Goal: Information Seeking & Learning: Check status

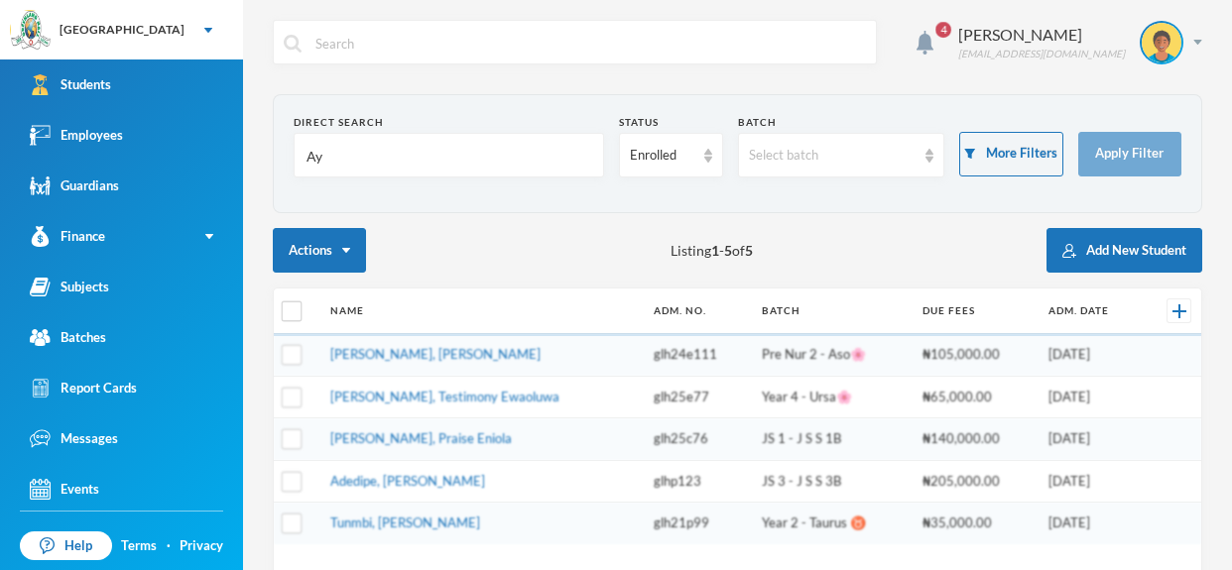
type input "A"
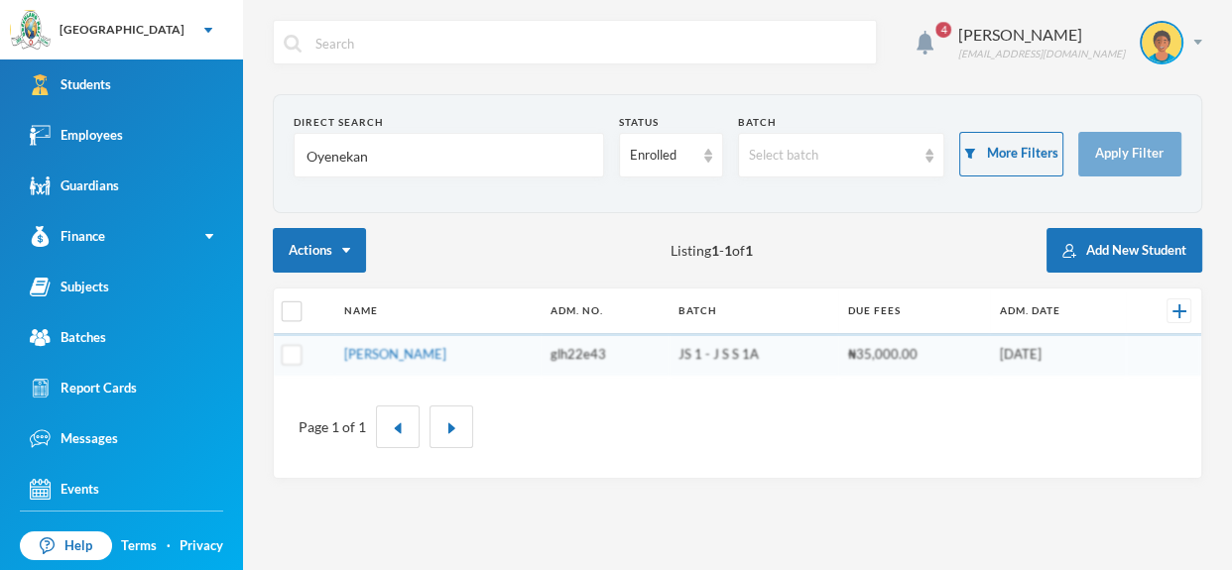
type input "Oyenekan"
click at [460, 344] on td "[PERSON_NAME]" at bounding box center [437, 355] width 206 height 42
click at [446, 351] on link "[PERSON_NAME]" at bounding box center [395, 354] width 102 height 16
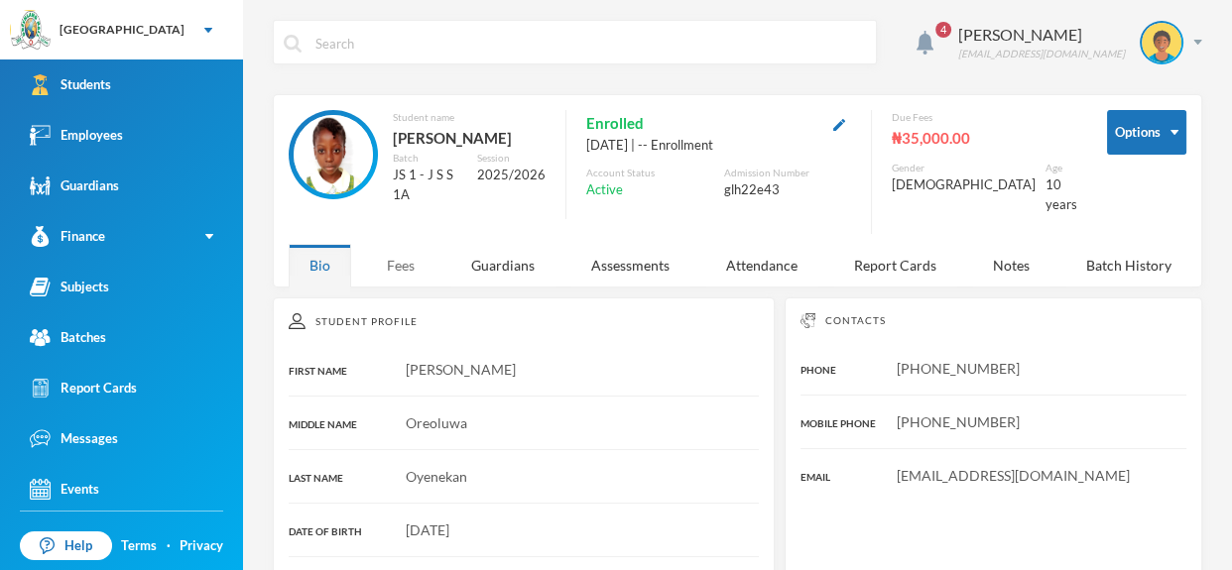
click at [413, 285] on div "Fees" at bounding box center [400, 265] width 69 height 43
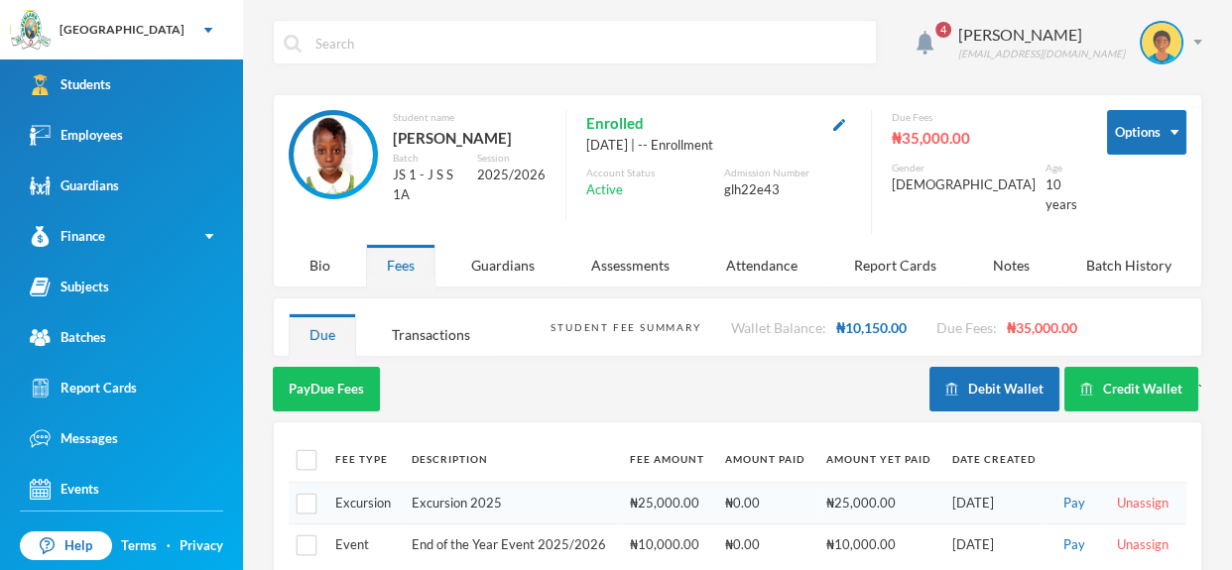
click at [379, 53] on input "text" at bounding box center [590, 43] width 553 height 45
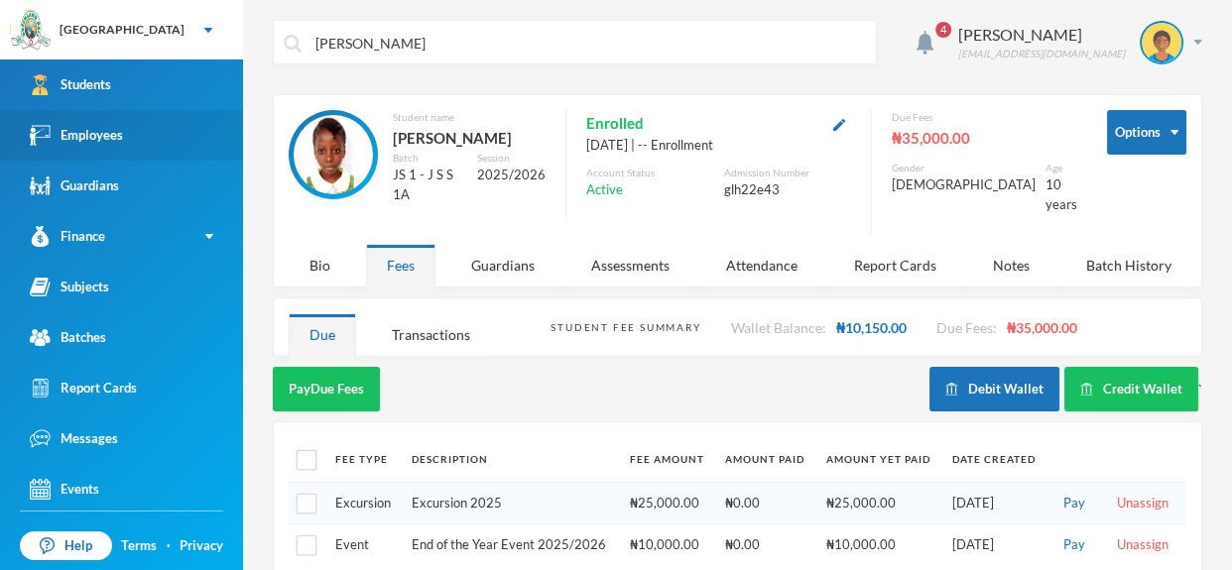
type input "[PERSON_NAME]"
click at [128, 121] on link "Employees" at bounding box center [121, 135] width 243 height 51
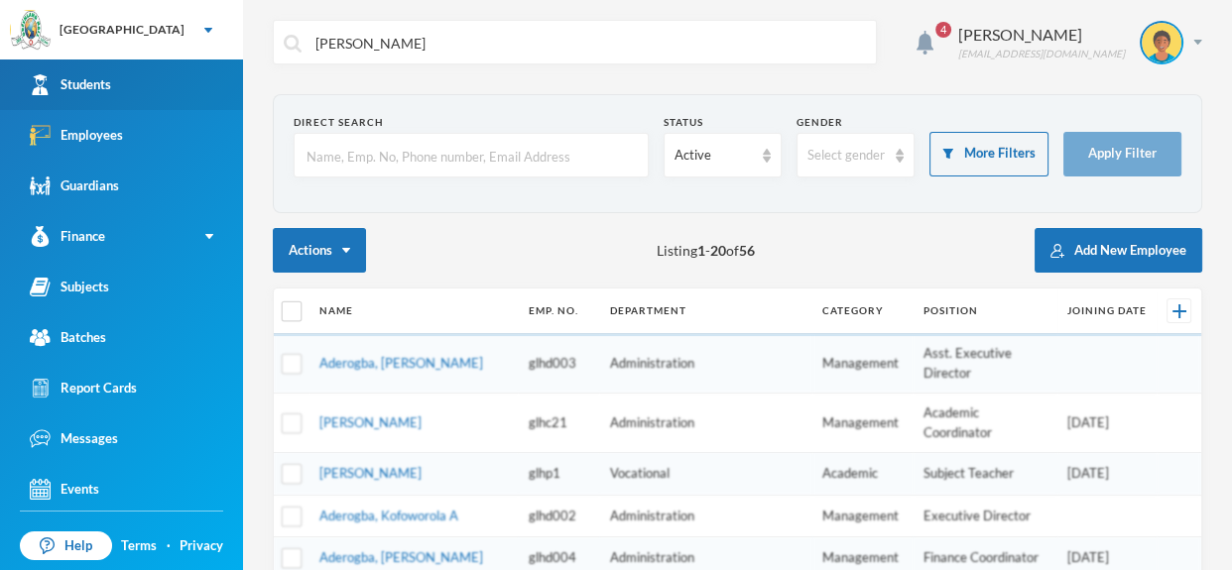
click at [130, 88] on link "Students" at bounding box center [121, 85] width 243 height 51
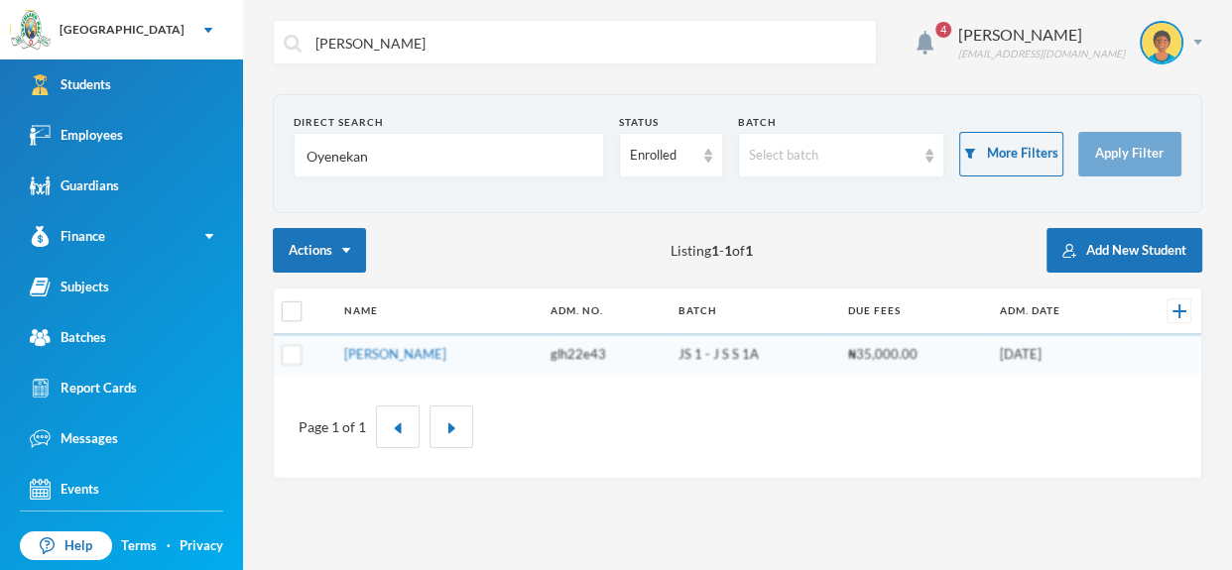
click at [374, 153] on input "Oyenekan" at bounding box center [449, 156] width 289 height 45
type input "O"
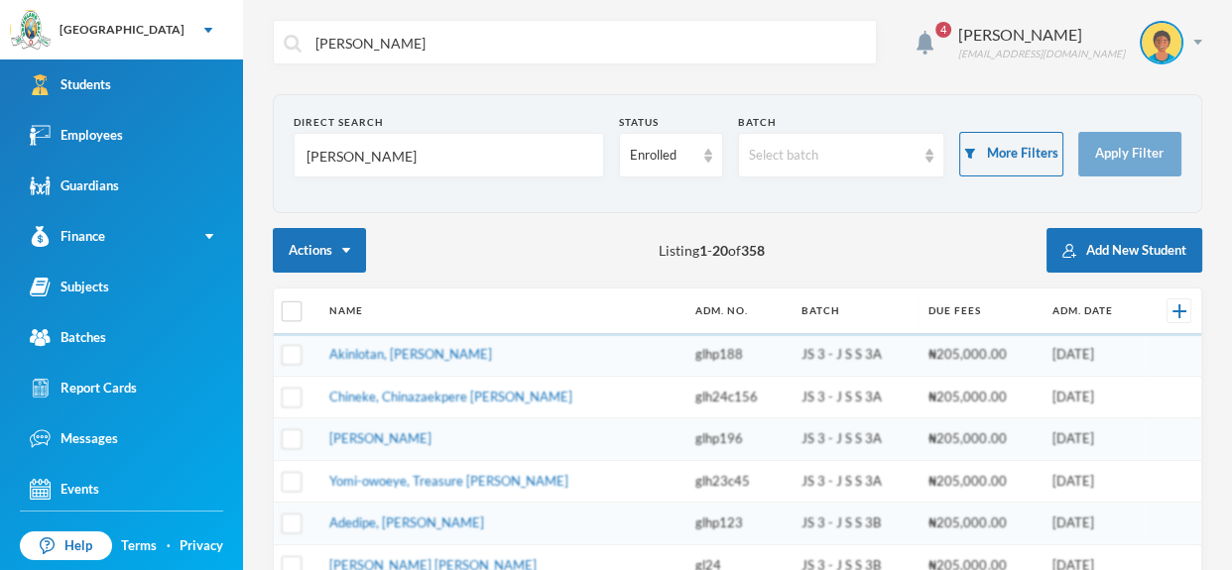
type input "odume"
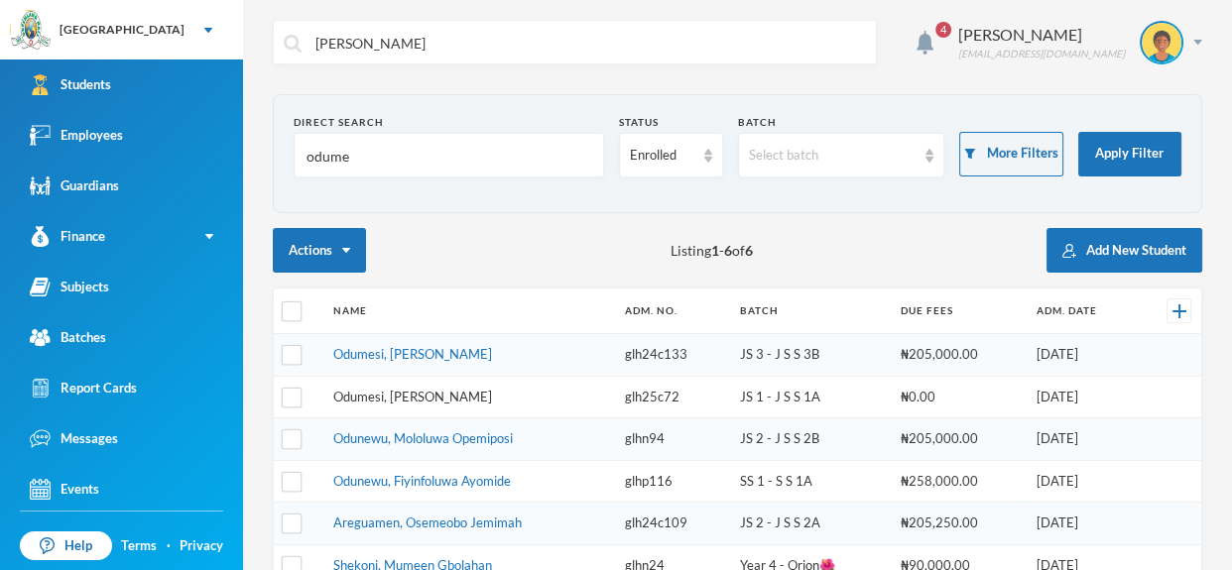
click at [413, 389] on link "Odumesi, [PERSON_NAME]" at bounding box center [412, 397] width 159 height 16
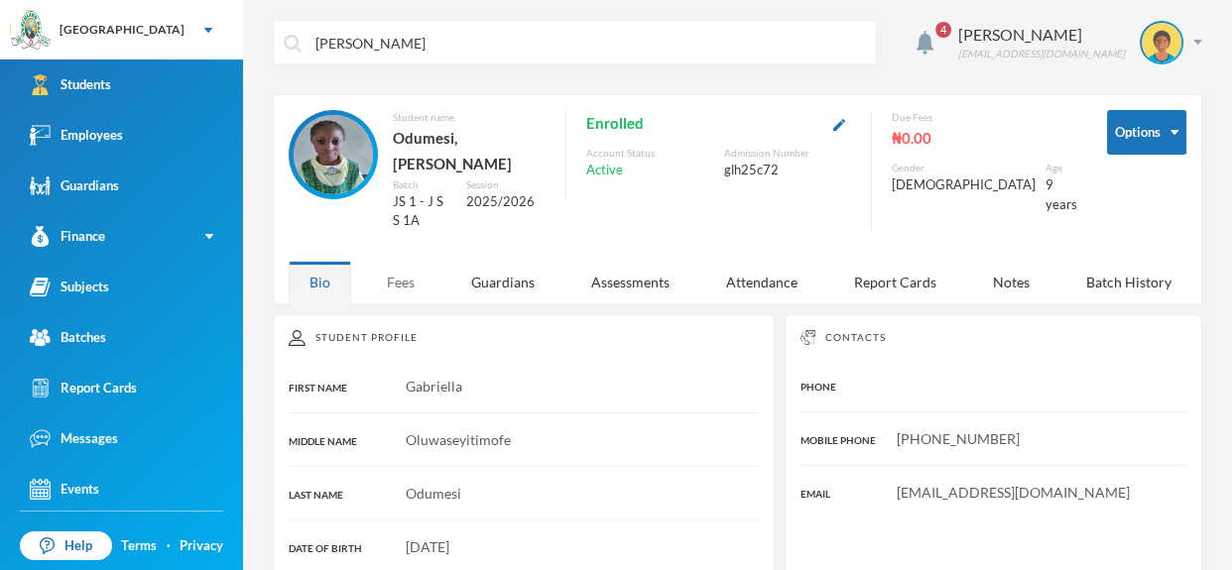
click at [402, 274] on div "Fees" at bounding box center [400, 282] width 69 height 43
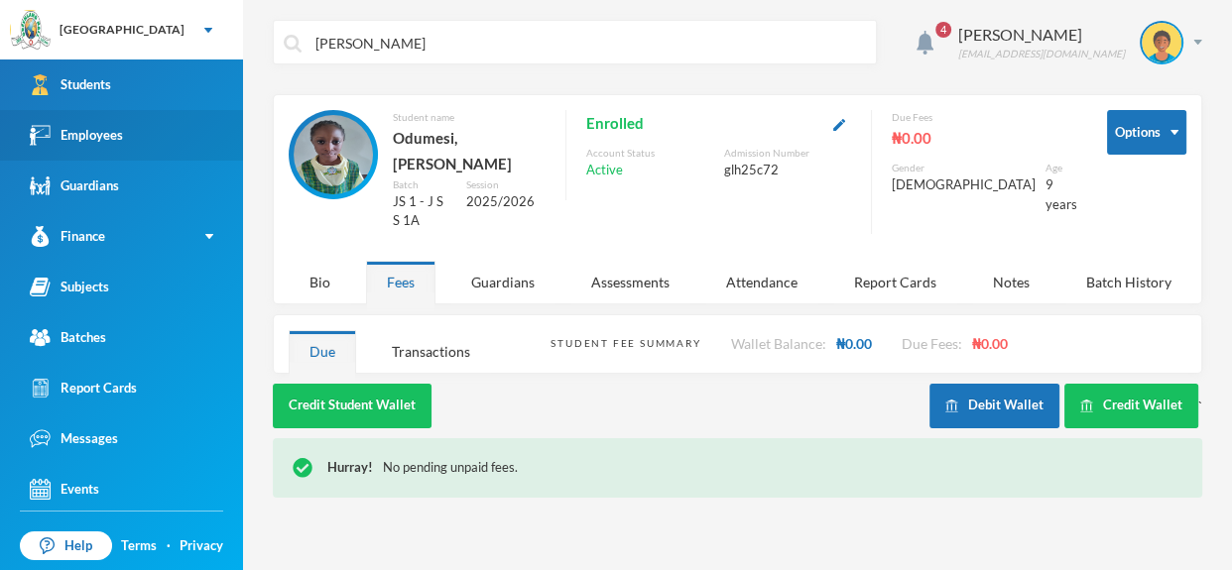
click at [151, 149] on link "Employees" at bounding box center [121, 135] width 243 height 51
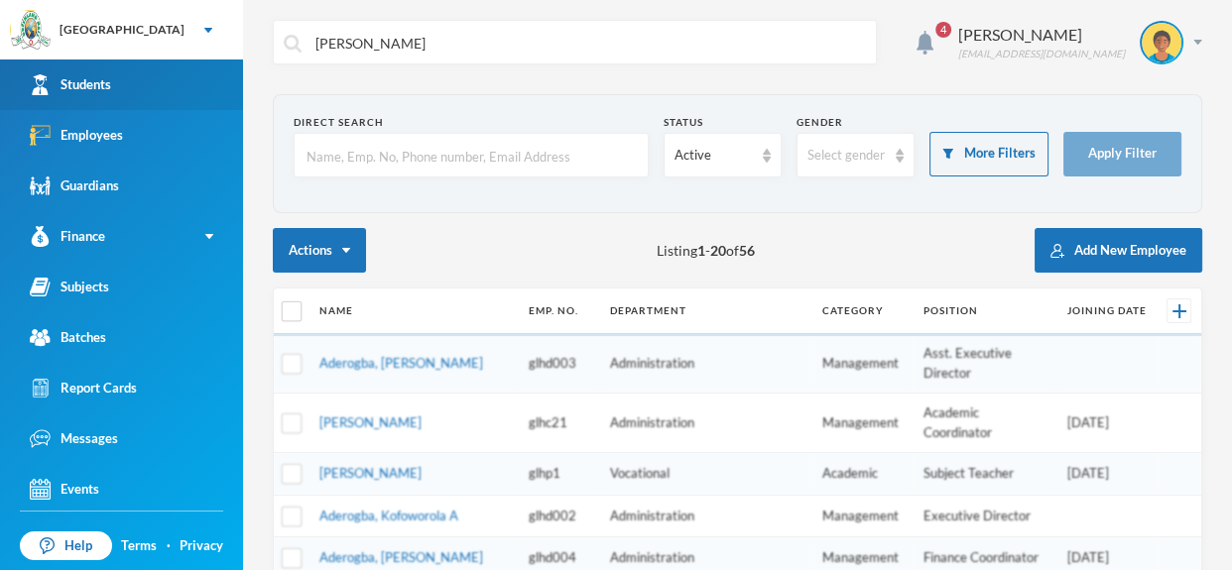
click at [160, 76] on link "Students" at bounding box center [121, 85] width 243 height 51
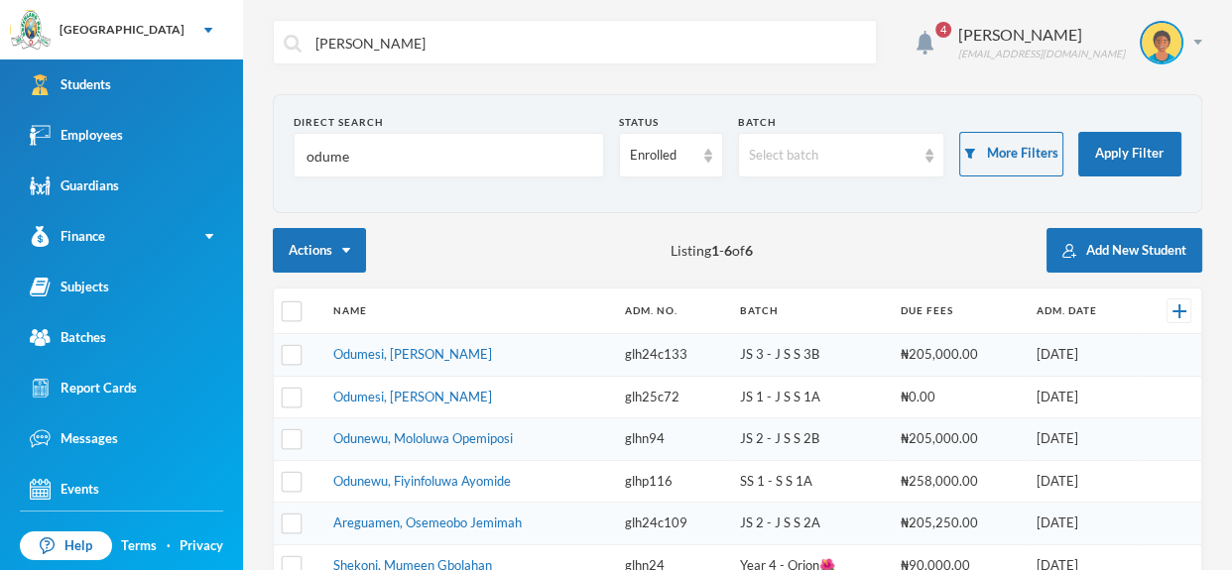
click at [354, 160] on input "odume" at bounding box center [449, 156] width 289 height 45
type input "o"
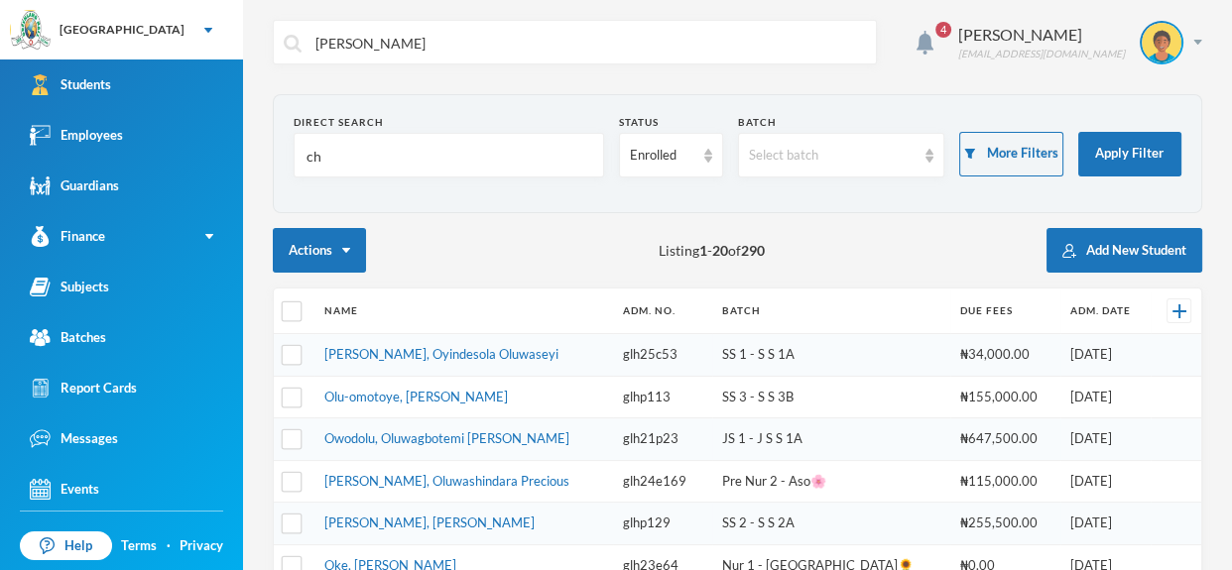
type input "c"
type input "[PERSON_NAME]"
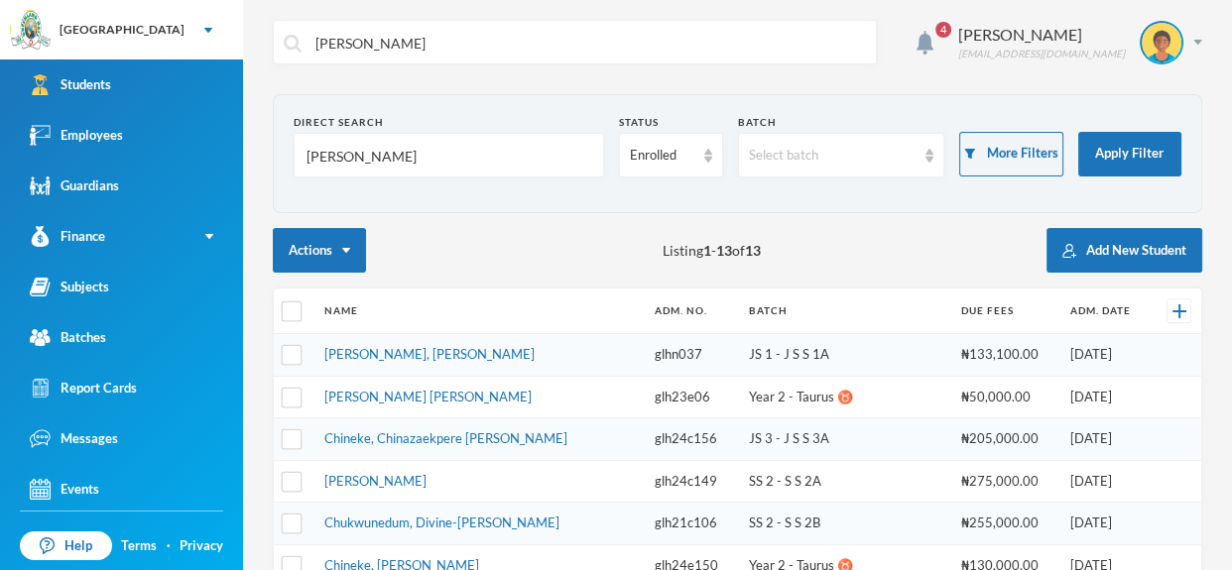
click at [460, 344] on td "[PERSON_NAME], [PERSON_NAME]" at bounding box center [480, 355] width 330 height 43
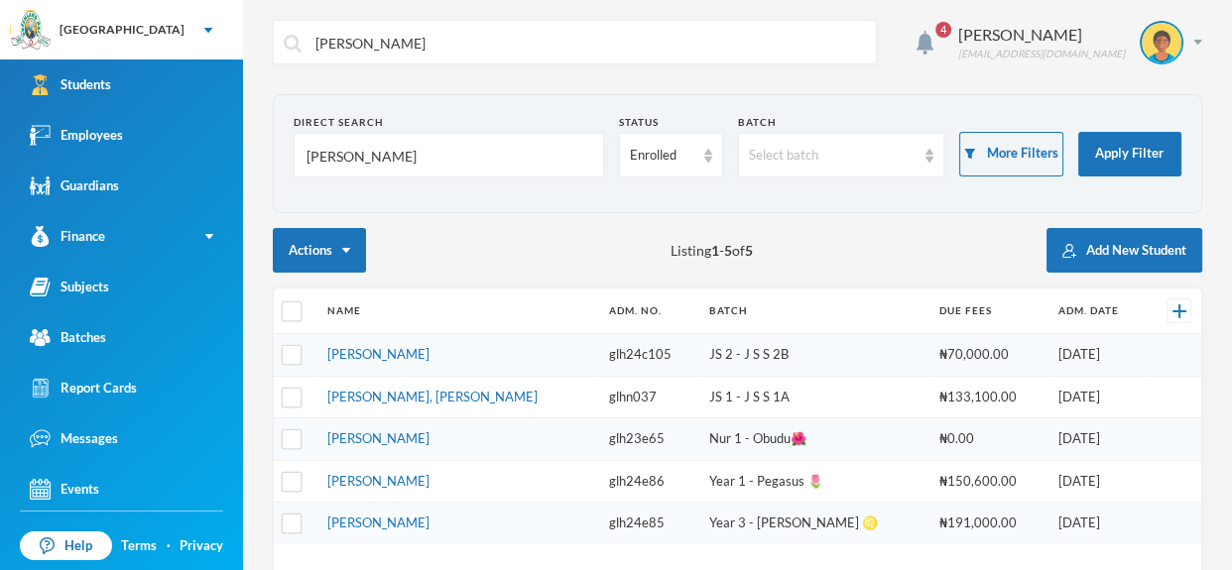
click at [477, 405] on td "[PERSON_NAME], [PERSON_NAME]" at bounding box center [458, 397] width 282 height 43
click at [472, 397] on link "[PERSON_NAME], [PERSON_NAME]" at bounding box center [432, 397] width 210 height 16
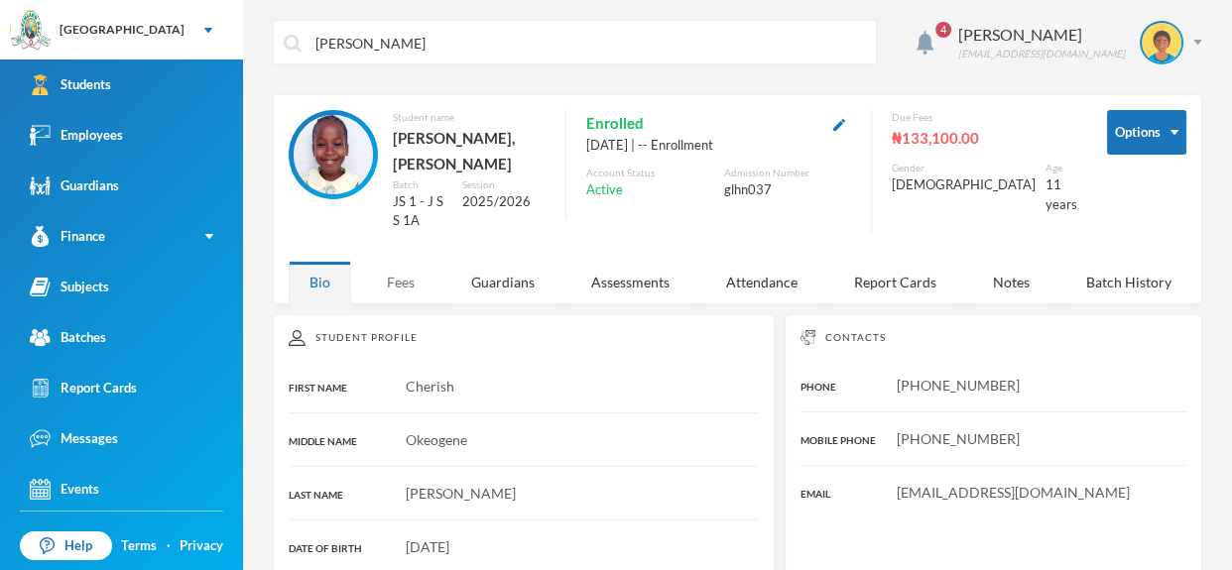
click at [406, 261] on div "Fees" at bounding box center [400, 282] width 69 height 43
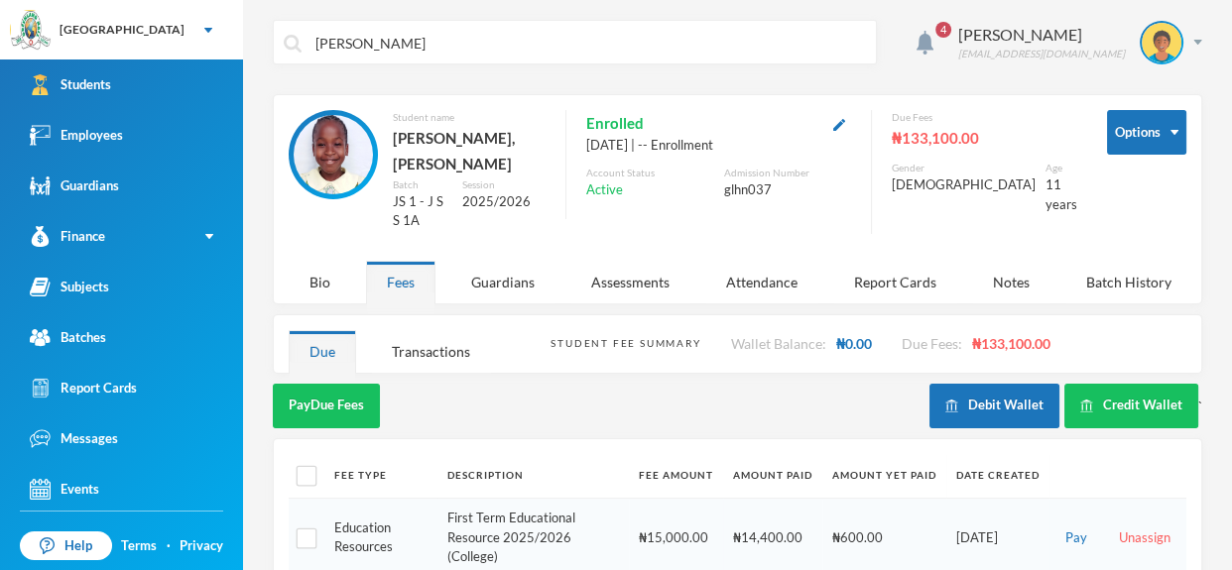
click at [460, 41] on input "[PERSON_NAME]" at bounding box center [590, 43] width 553 height 45
click at [380, 40] on input "[PERSON_NAME]" at bounding box center [590, 43] width 553 height 45
click at [366, 53] on input "[PERSON_NAME]" at bounding box center [590, 43] width 553 height 45
type input "o"
click at [432, 56] on input "[PERSON_NAME]" at bounding box center [590, 43] width 553 height 45
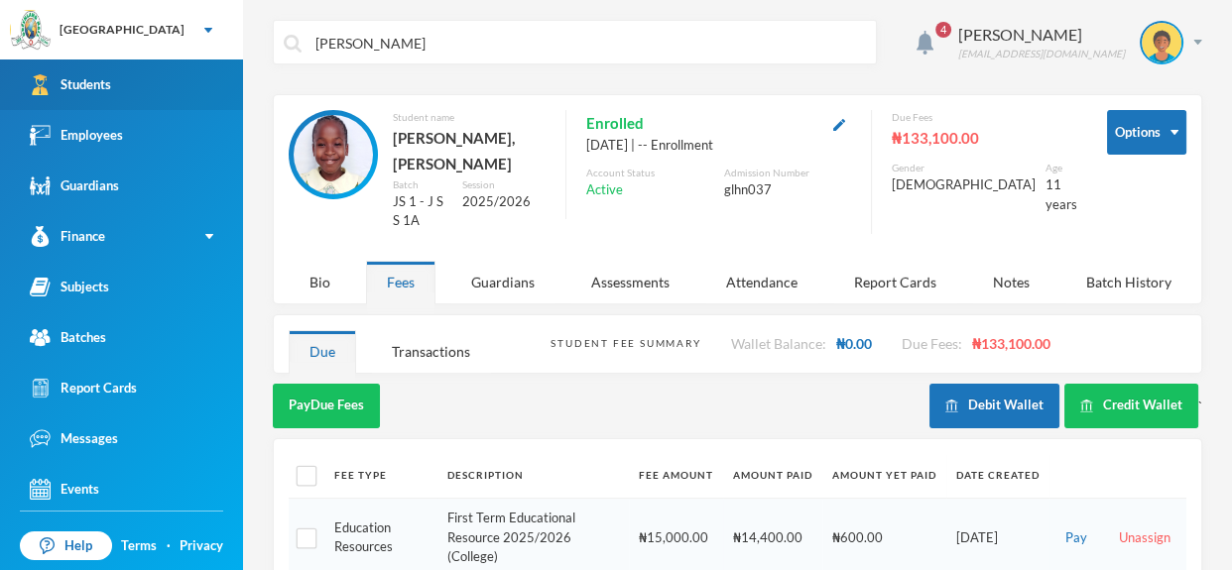
type input "[PERSON_NAME]"
click at [177, 92] on link "Students" at bounding box center [121, 85] width 243 height 51
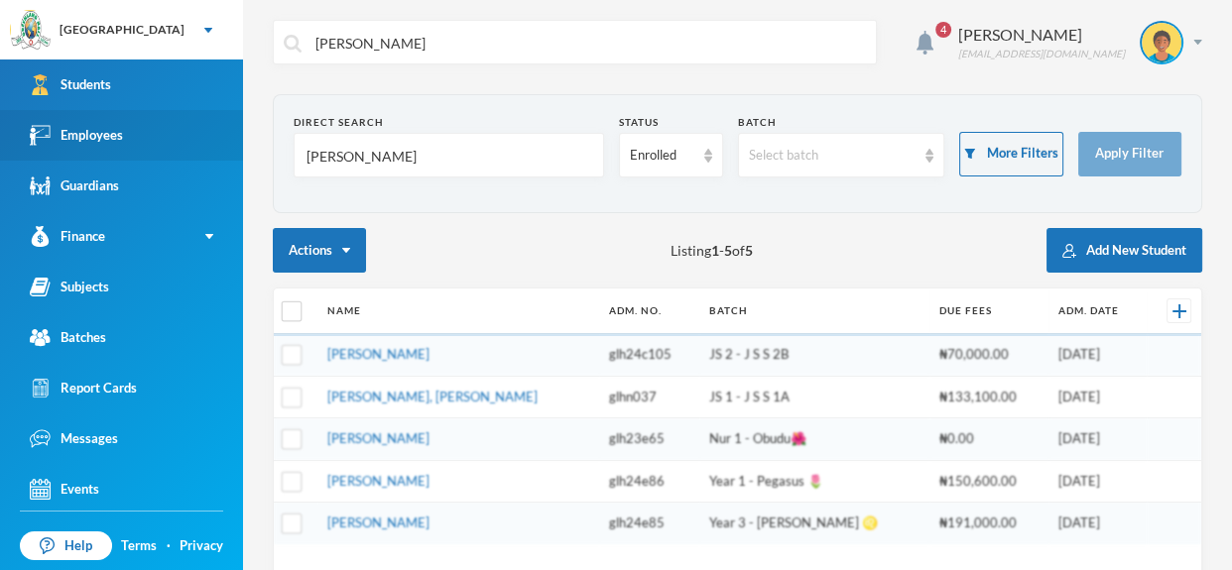
click at [184, 149] on link "Employees" at bounding box center [121, 135] width 243 height 51
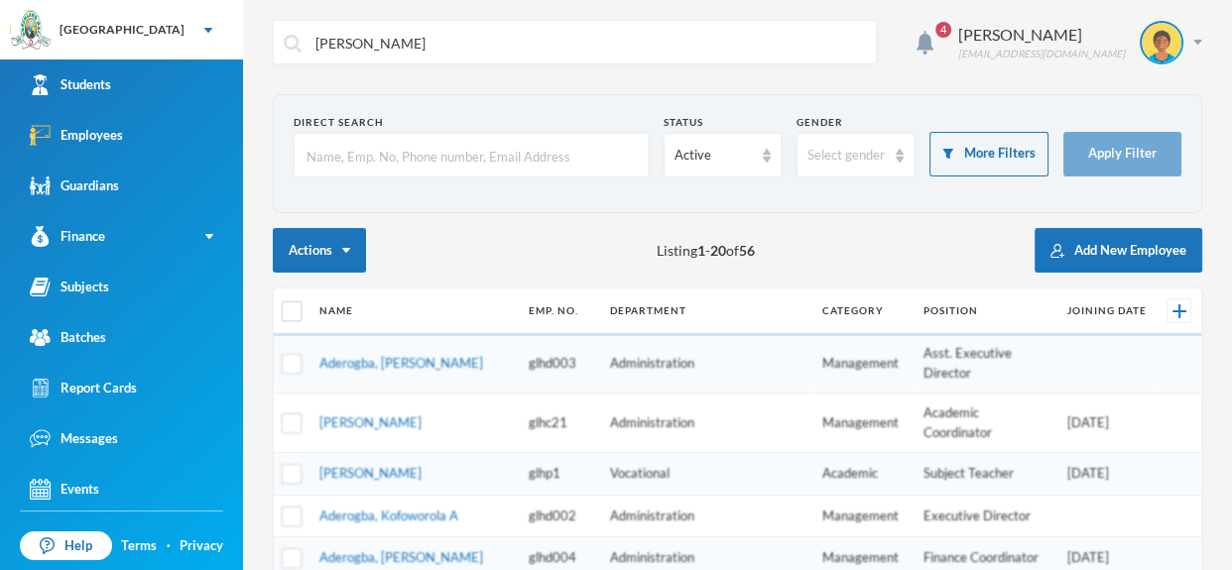
click at [375, 157] on input "text" at bounding box center [471, 156] width 333 height 45
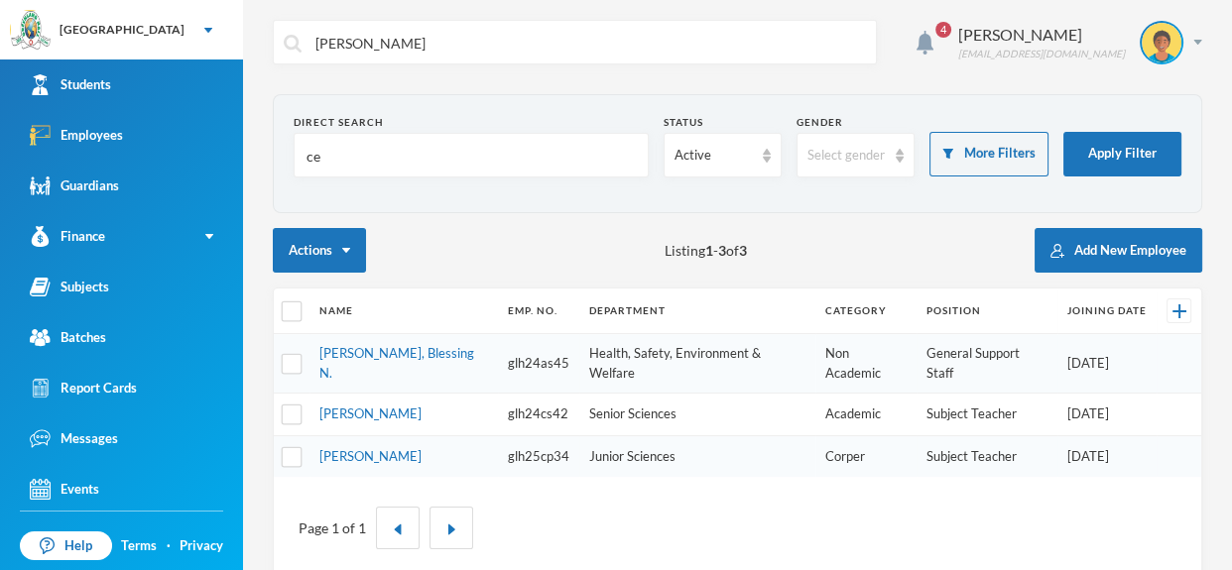
type input "c"
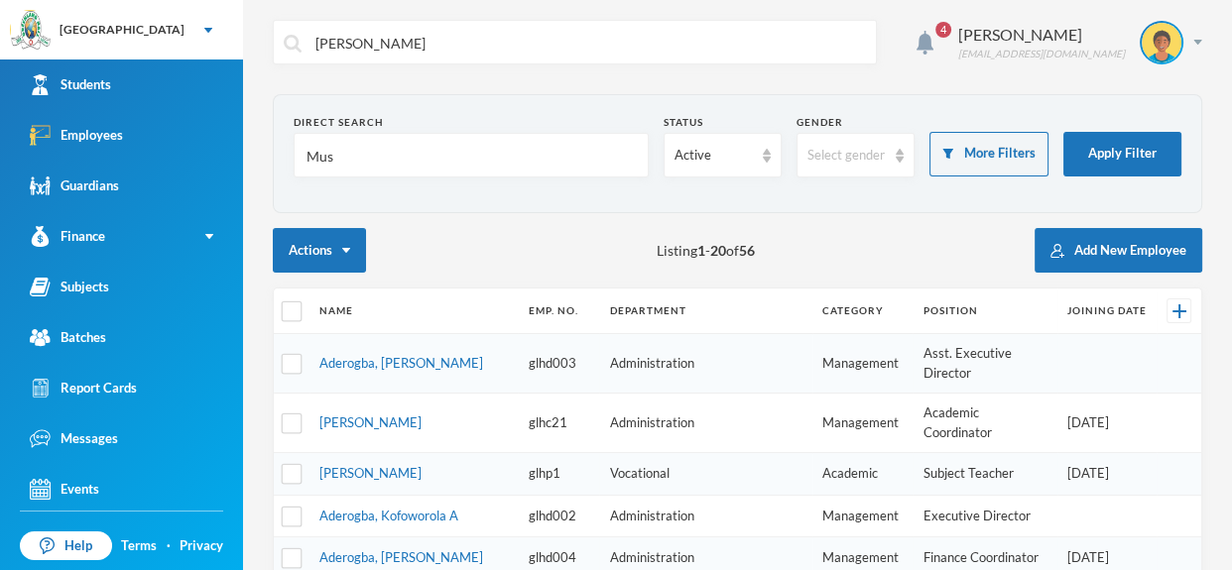
type input "[DEMOGRAPHIC_DATA]"
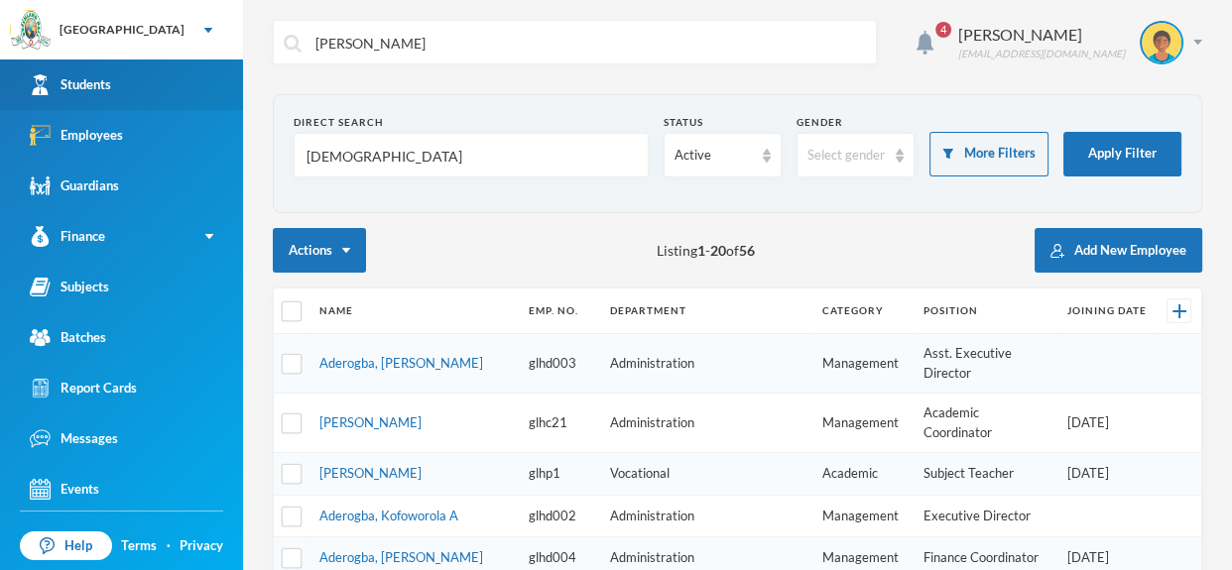
click at [186, 73] on link "Students" at bounding box center [121, 85] width 243 height 51
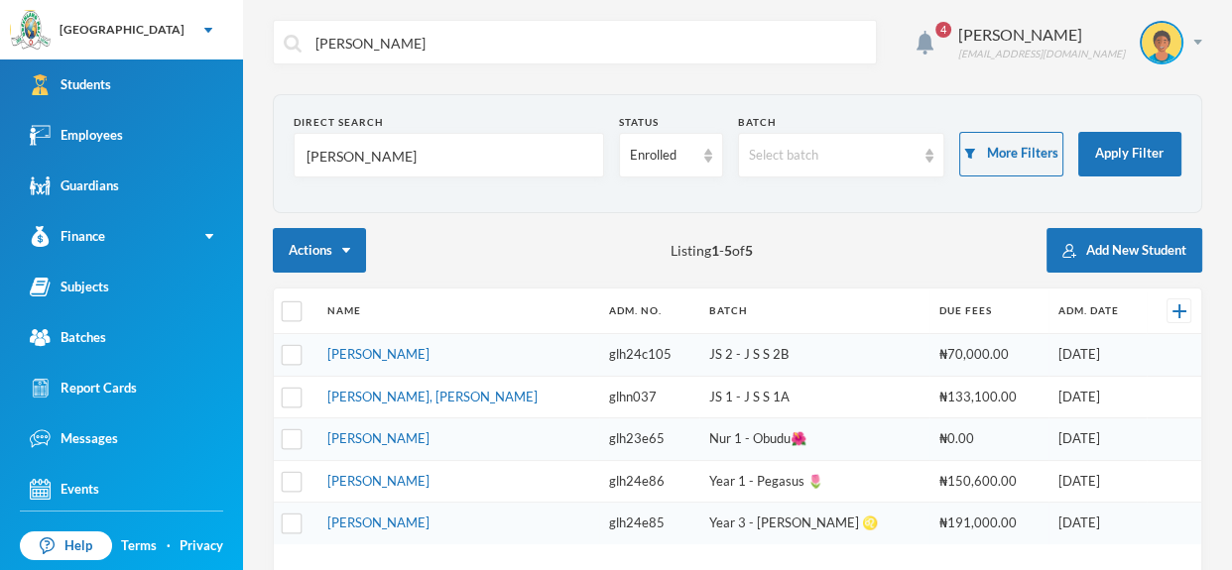
click at [438, 151] on input "[PERSON_NAME]" at bounding box center [449, 156] width 289 height 45
type input "j"
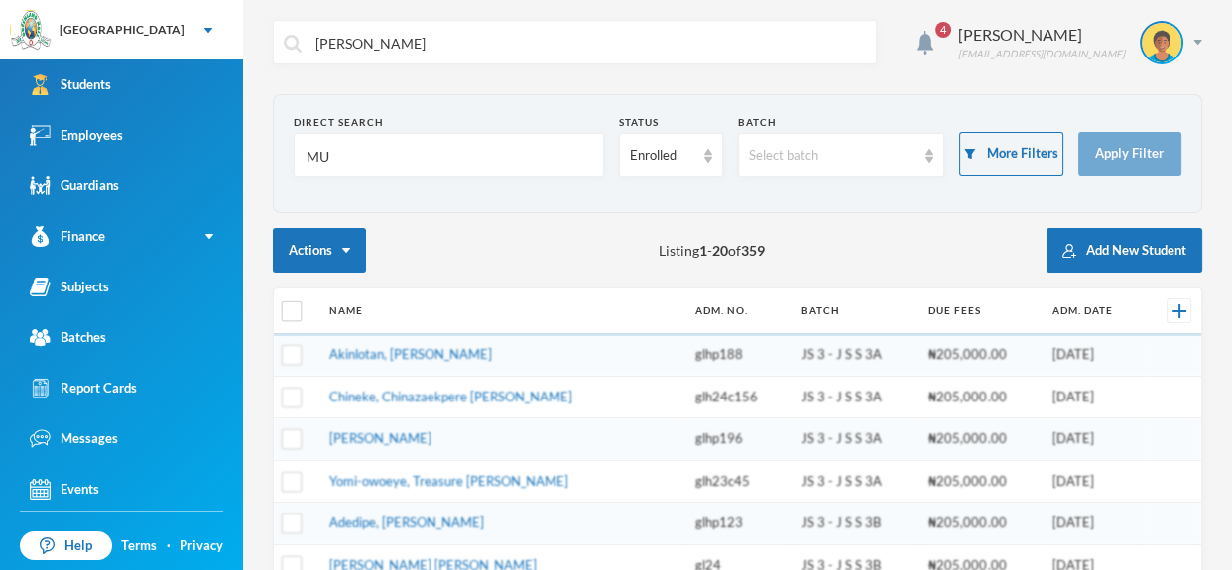
type input "M"
type input "u"
type input "musa"
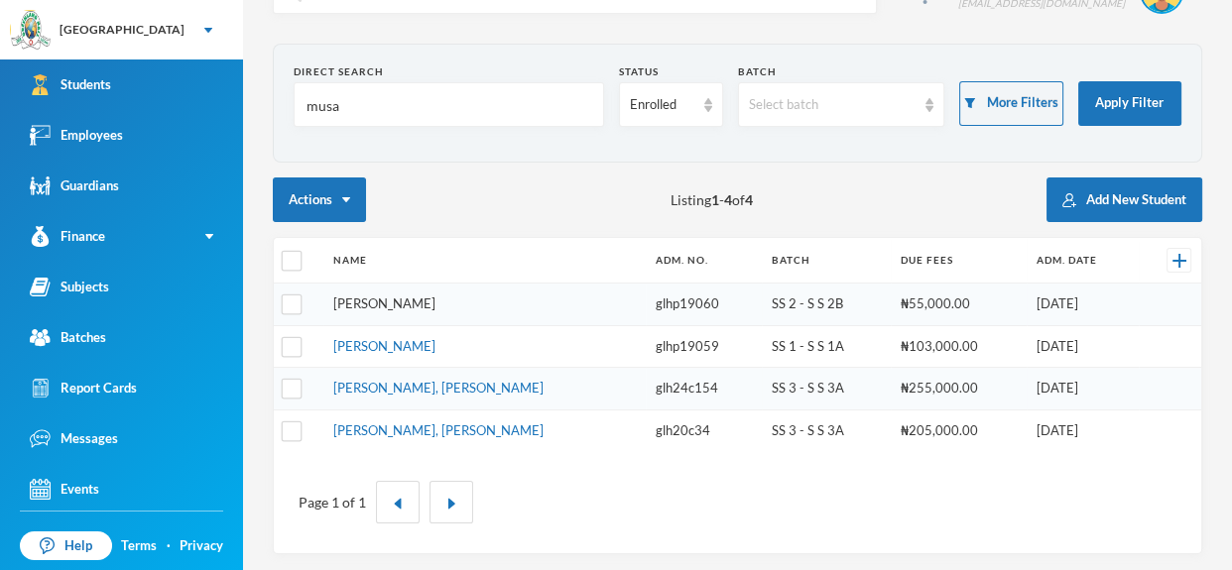
click at [430, 307] on link "[PERSON_NAME]" at bounding box center [384, 304] width 102 height 16
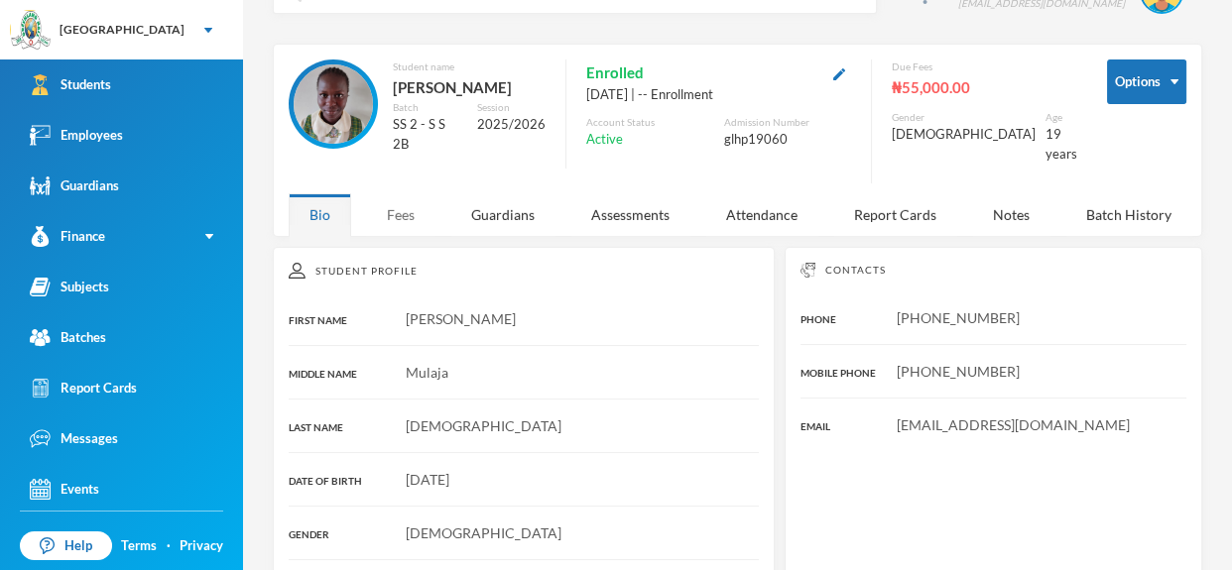
click at [402, 207] on div "Fees" at bounding box center [400, 214] width 69 height 43
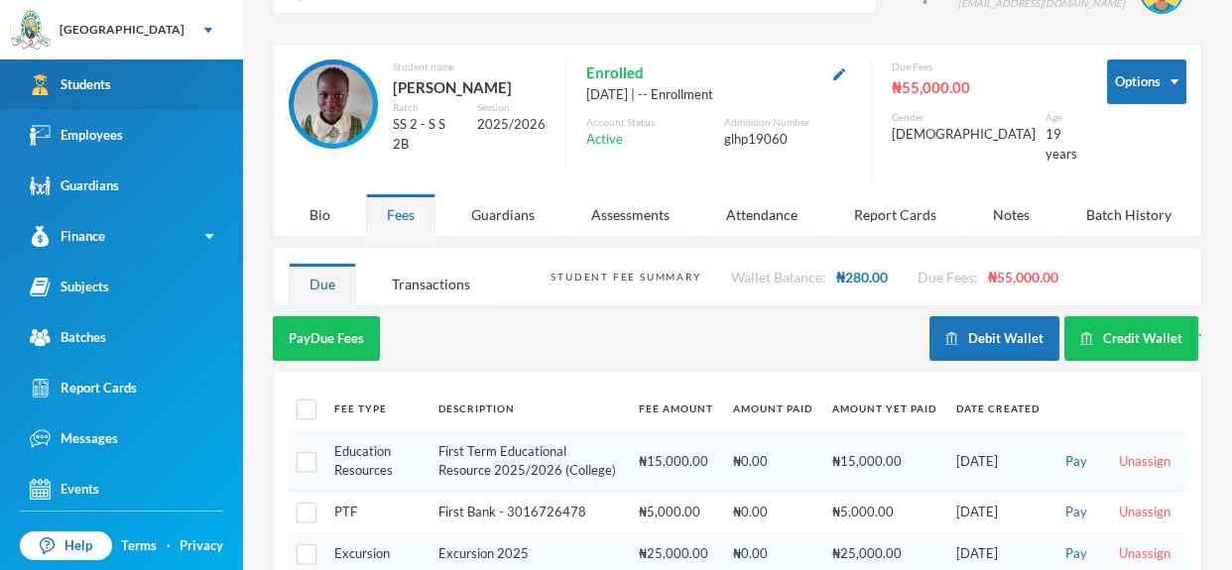
click at [169, 90] on link "Students" at bounding box center [121, 85] width 243 height 51
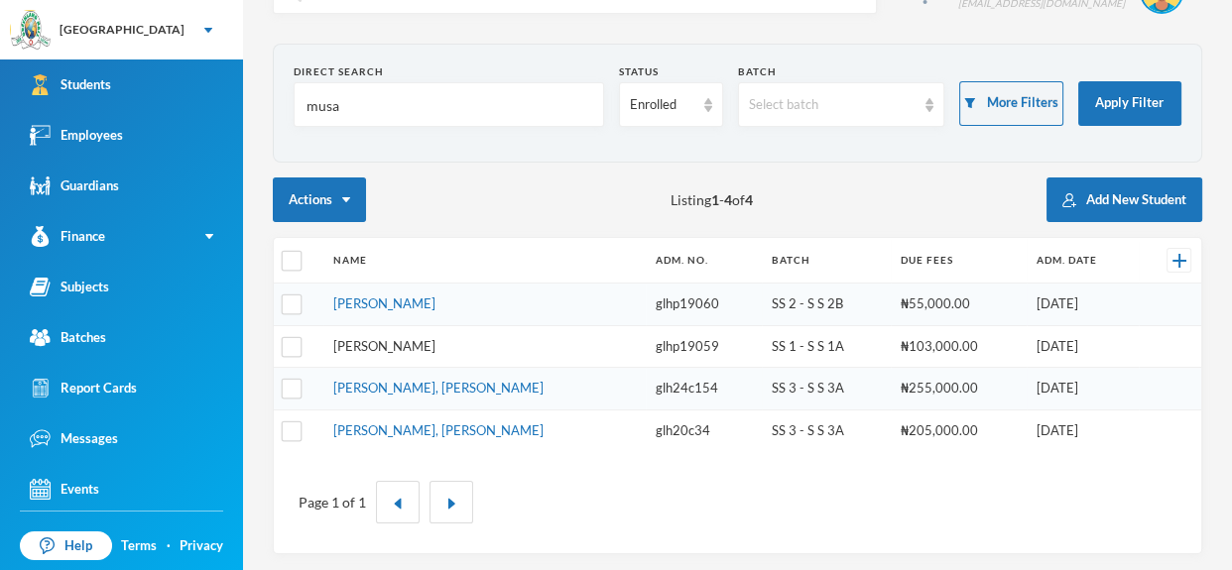
click at [401, 339] on link "[PERSON_NAME]" at bounding box center [384, 346] width 102 height 16
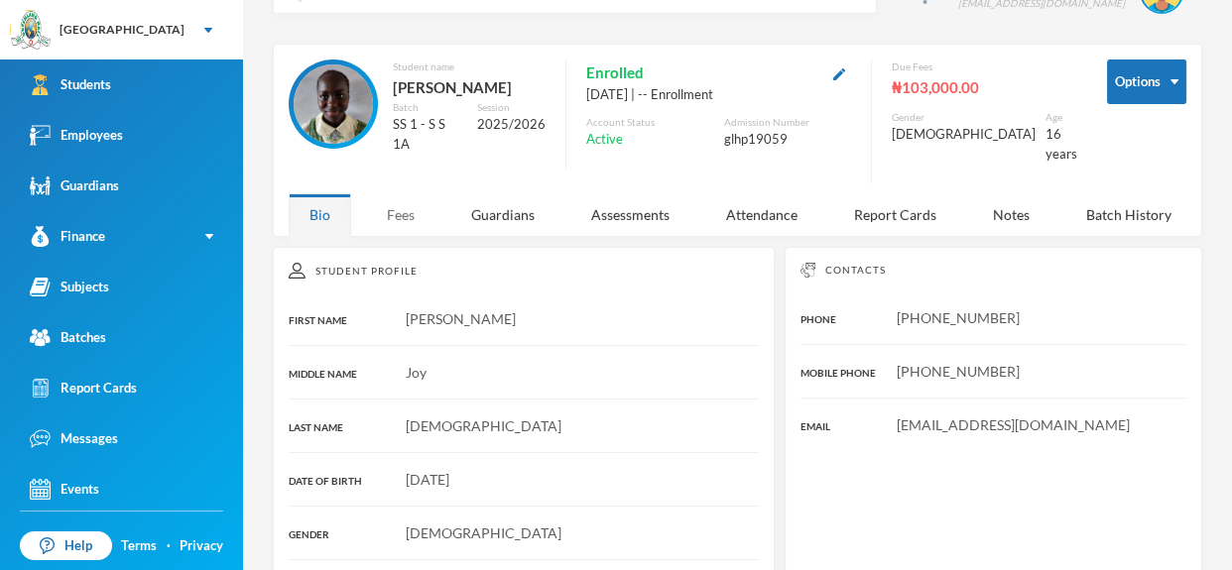
click at [395, 200] on div "Fees" at bounding box center [400, 214] width 69 height 43
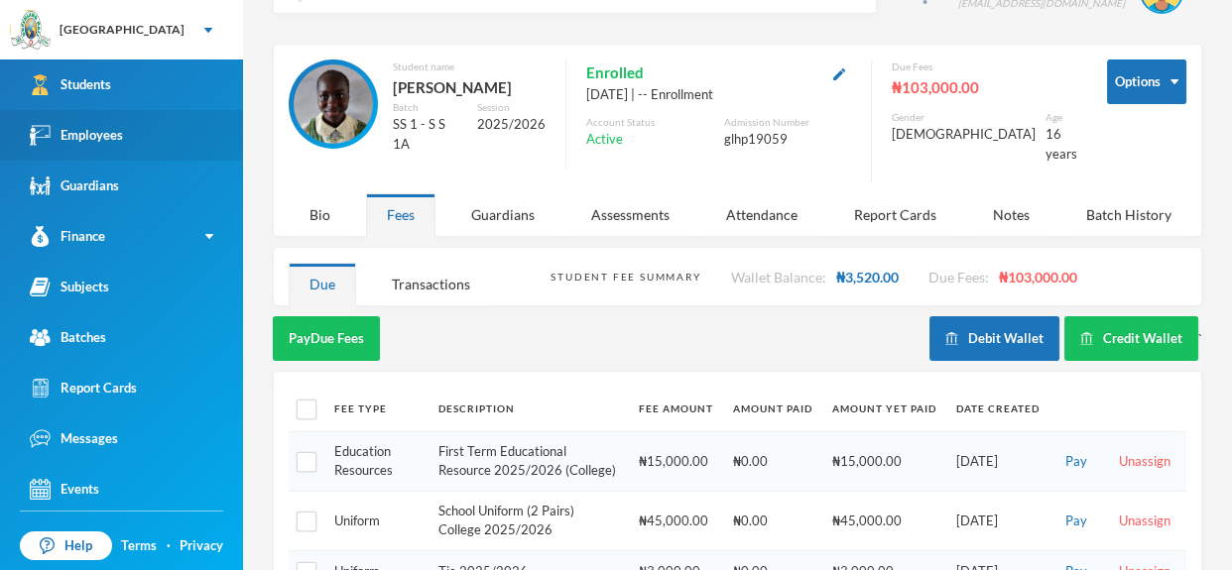
click at [142, 143] on link "Employees" at bounding box center [121, 135] width 243 height 51
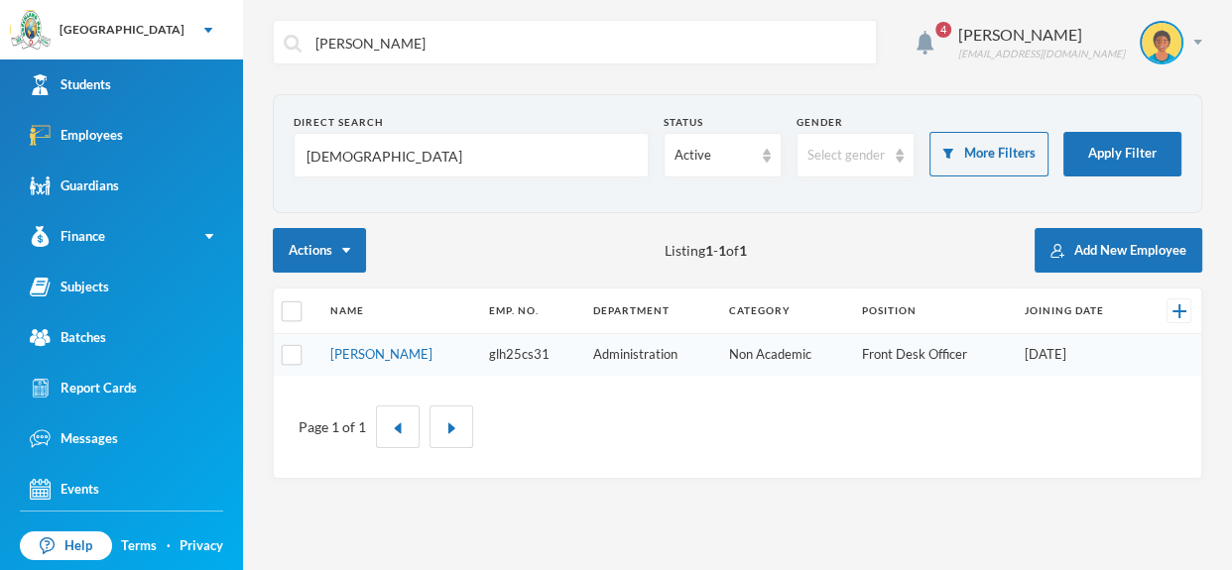
click at [412, 162] on input "[DEMOGRAPHIC_DATA]" at bounding box center [471, 156] width 333 height 45
type input "M"
type input "O"
type input "o"
type input "Sadiq"
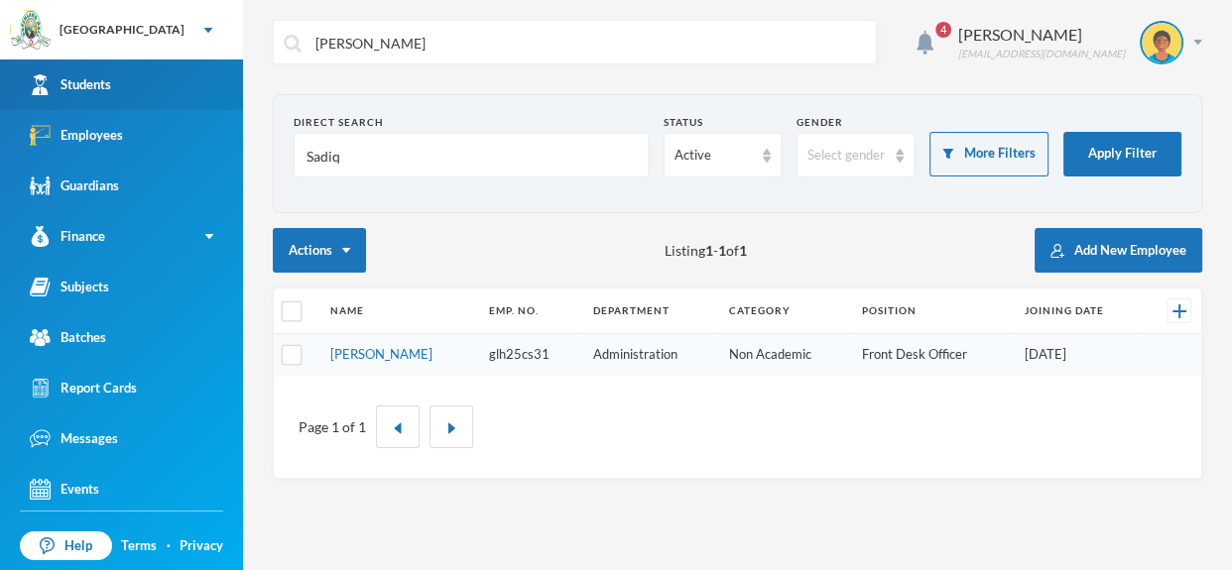
click at [178, 74] on link "Students" at bounding box center [121, 85] width 243 height 51
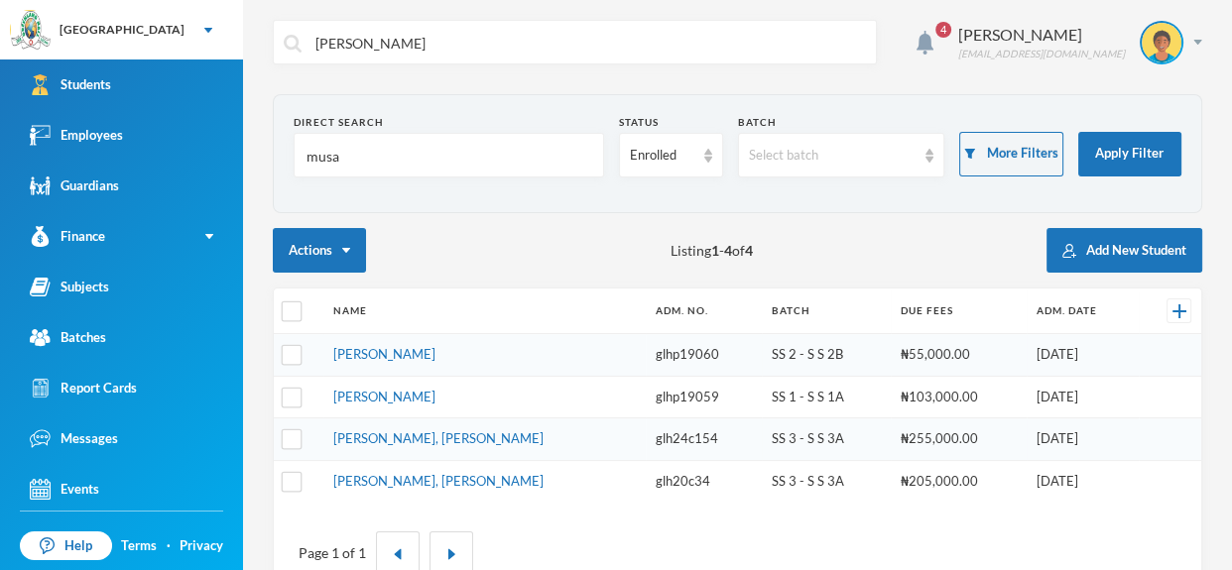
click at [418, 148] on input "musa" at bounding box center [449, 156] width 289 height 45
type input "m"
click at [441, 160] on input "[PERSON_NAME]" at bounding box center [449, 156] width 289 height 45
type input "S"
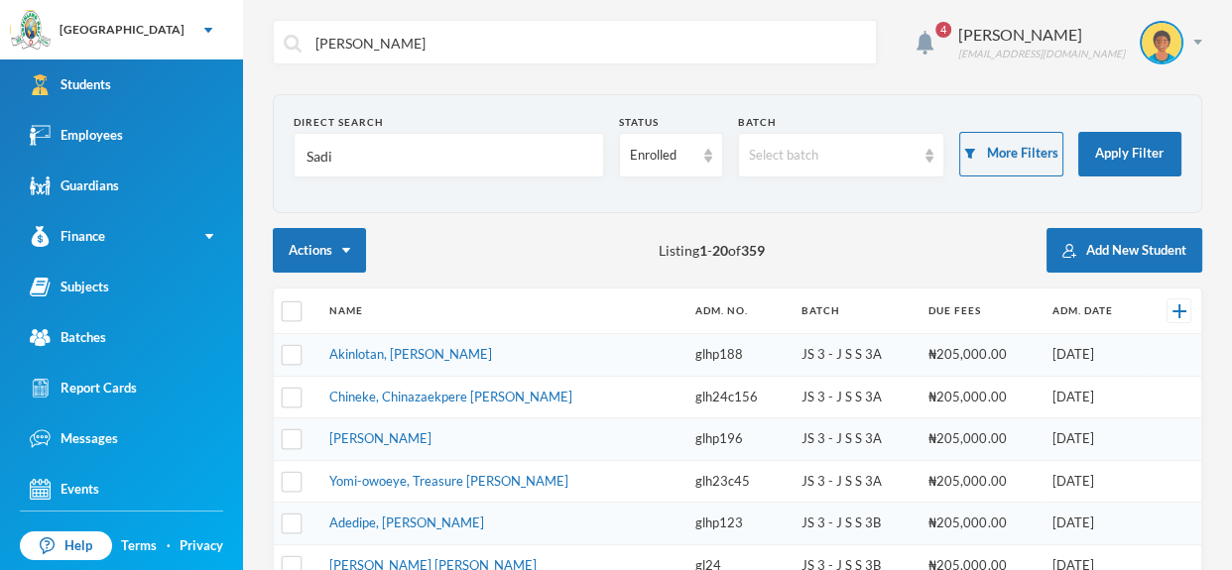
click at [384, 150] on input "Sadi" at bounding box center [449, 156] width 289 height 45
type input "Sadiq"
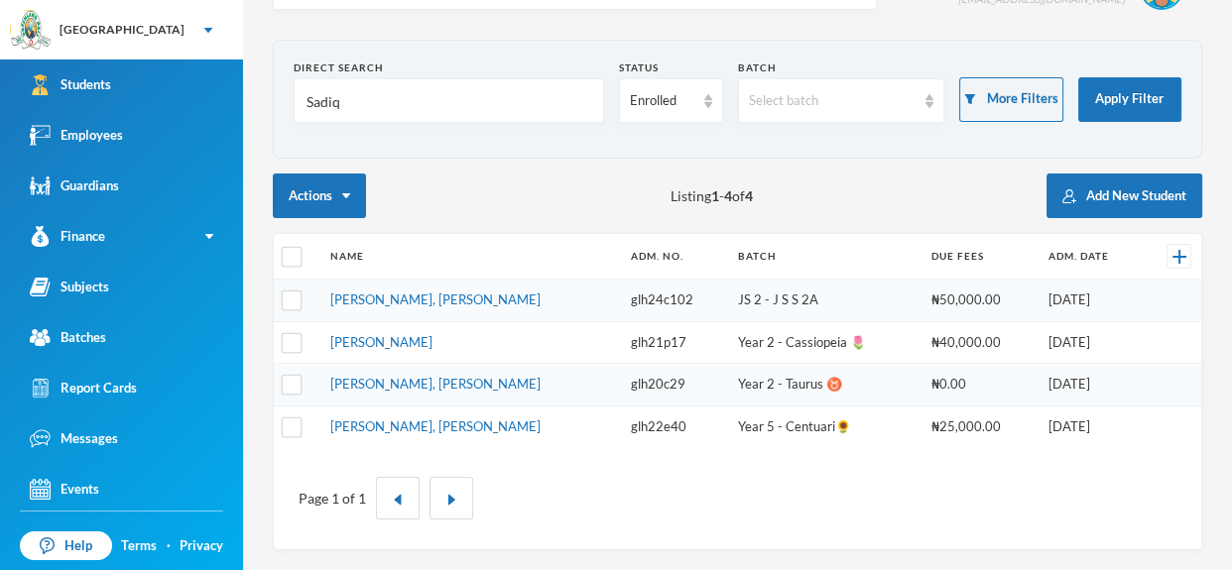
scroll to position [51, 0]
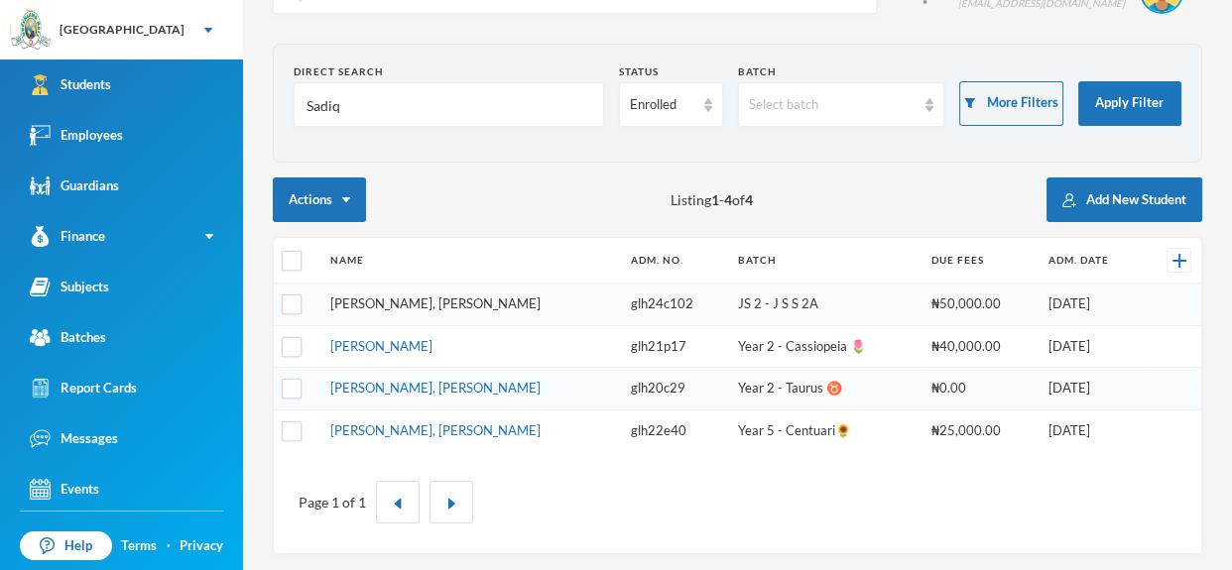
click at [403, 302] on link "[PERSON_NAME], [PERSON_NAME]" at bounding box center [435, 304] width 210 height 16
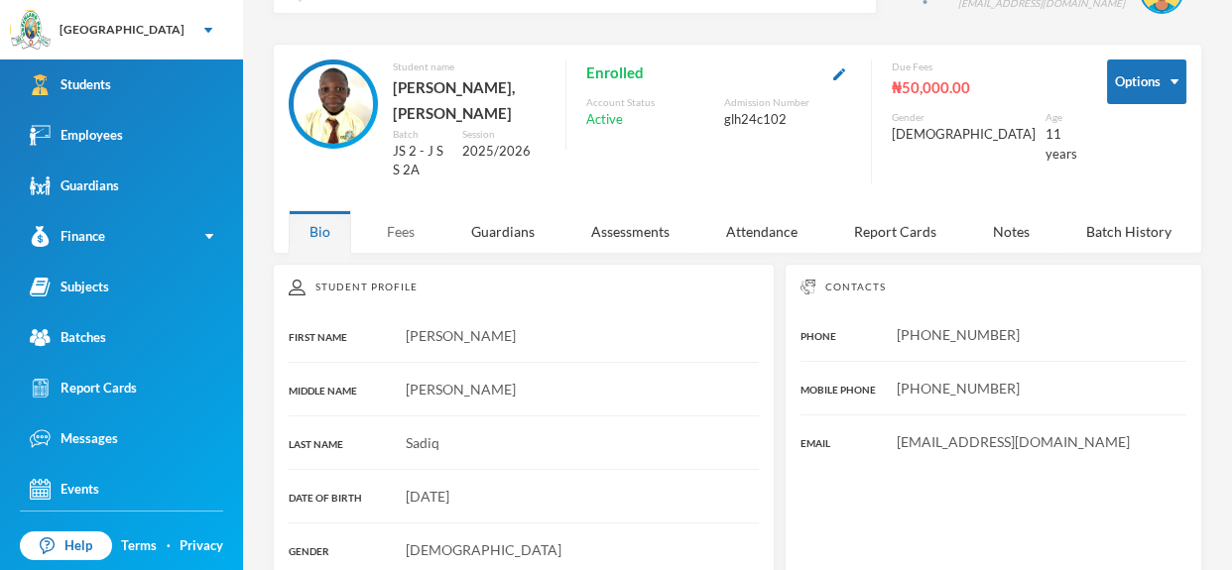
click at [414, 212] on div "Fees" at bounding box center [400, 231] width 69 height 43
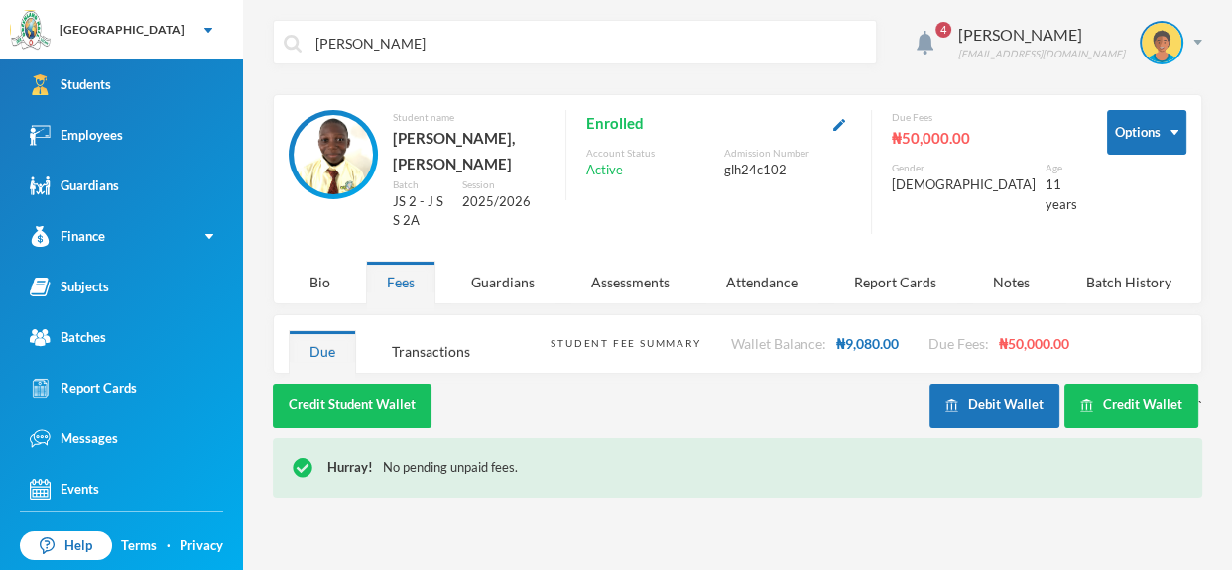
click at [430, 35] on input "[PERSON_NAME]" at bounding box center [590, 43] width 553 height 45
type input "C"
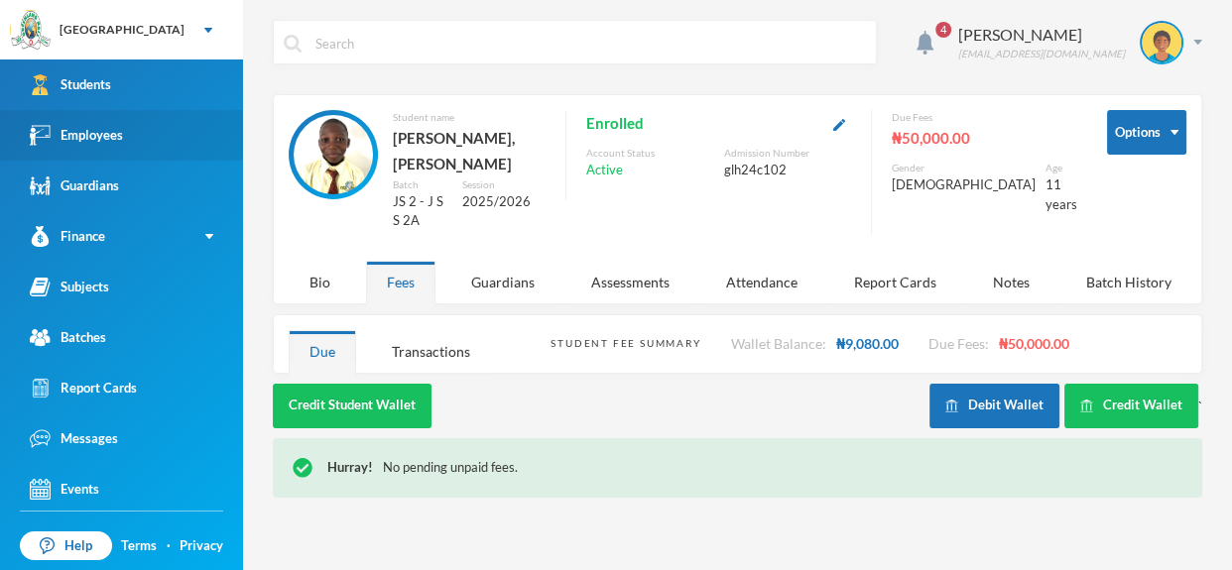
click at [100, 129] on div "Employees" at bounding box center [76, 135] width 93 height 21
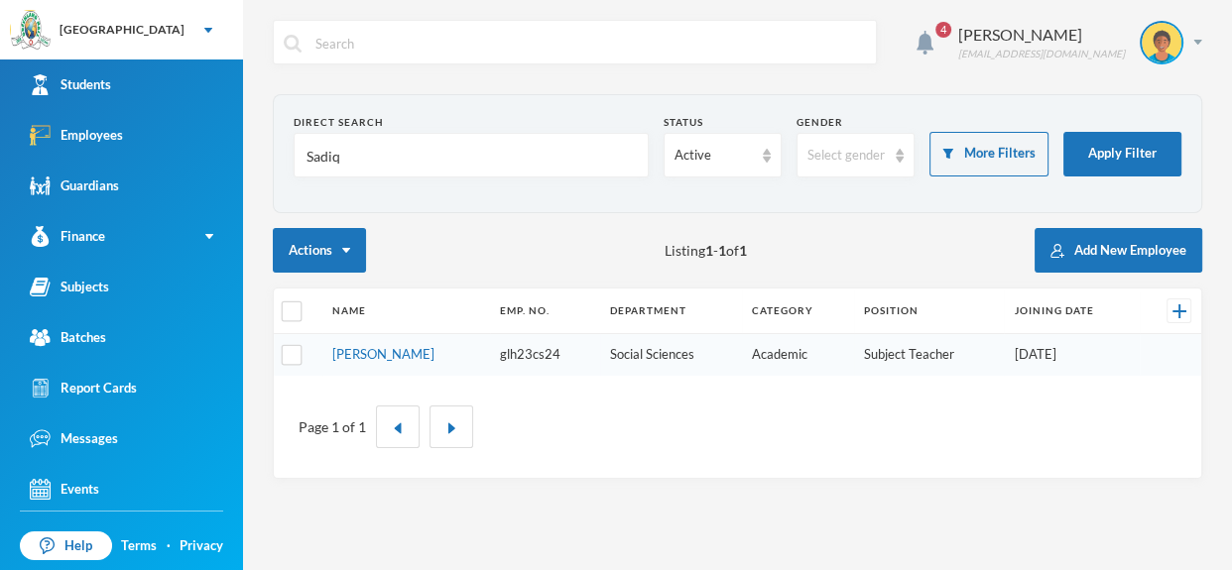
click at [370, 149] on input "Sadiq" at bounding box center [471, 156] width 333 height 45
type input "S"
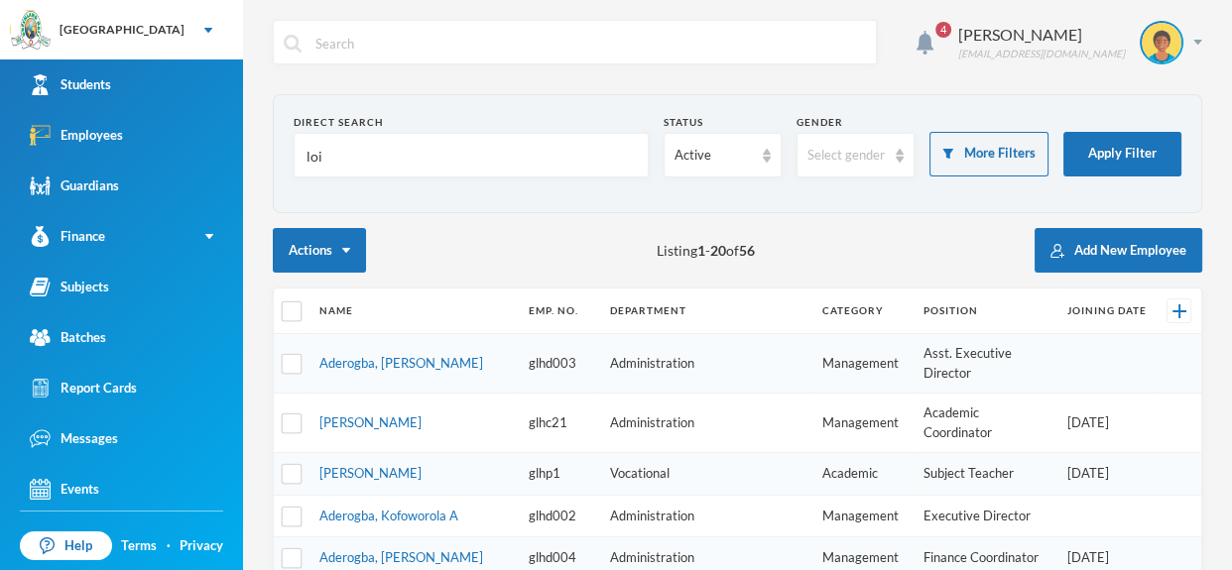
type input "[PERSON_NAME]"
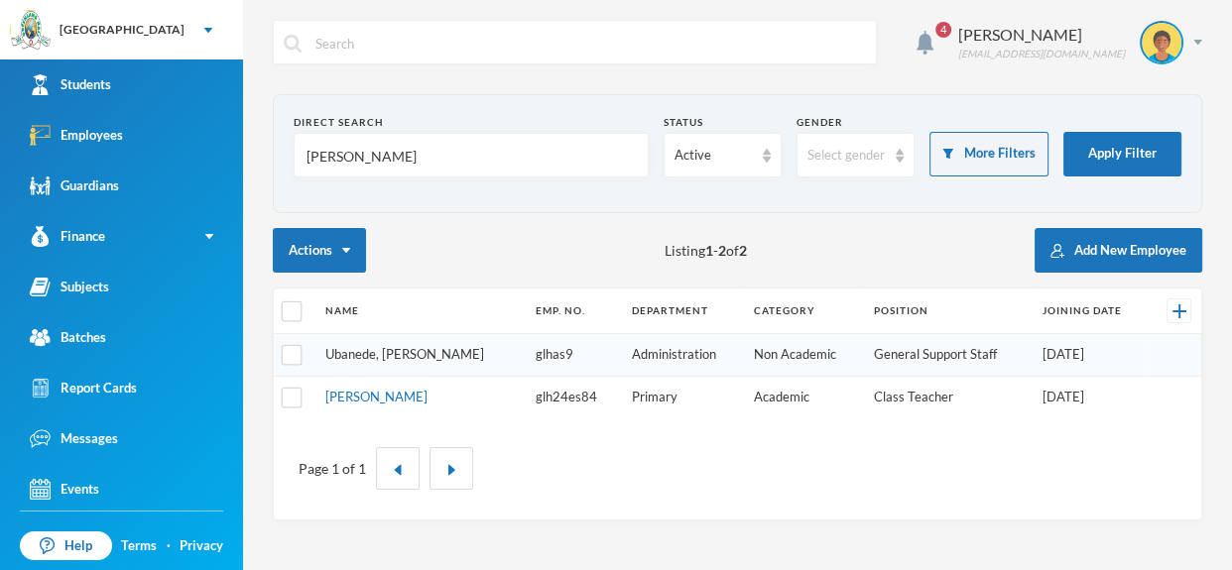
click at [379, 350] on link "Ubanede, [PERSON_NAME]" at bounding box center [404, 354] width 159 height 16
